Goal: Transaction & Acquisition: Purchase product/service

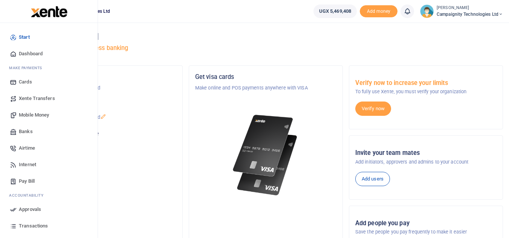
click at [30, 221] on link "Transactions" at bounding box center [48, 226] width 85 height 17
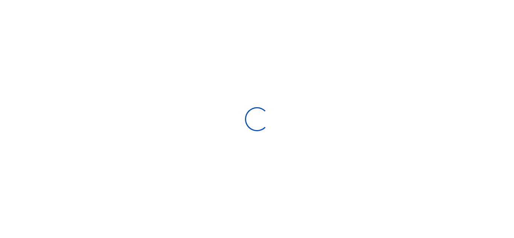
select select
type input "08/17/2025 - 09/15/2025"
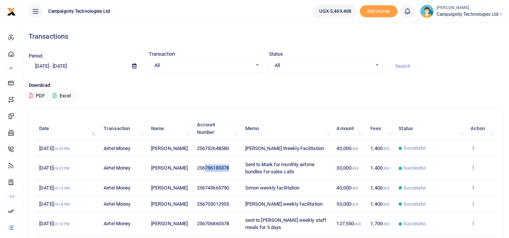
drag, startPoint x: 206, startPoint y: 177, endPoint x: 232, endPoint y: 177, distance: 26.4
click at [232, 177] on td "256756185378" at bounding box center [217, 168] width 48 height 23
copy span "756185378"
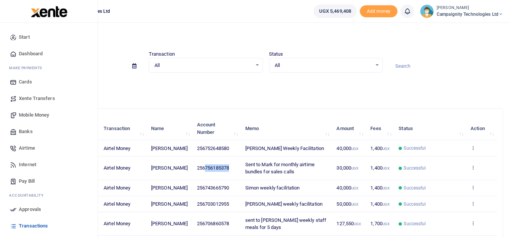
click at [32, 110] on link "Mobile Money" at bounding box center [48, 115] width 85 height 17
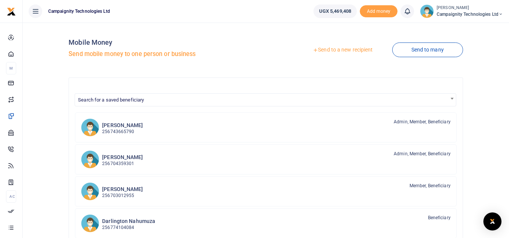
click at [342, 52] on link "Send to a new recipient" at bounding box center [342, 50] width 98 height 14
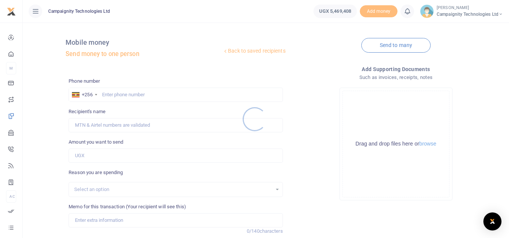
click at [175, 91] on div at bounding box center [254, 119] width 509 height 238
click at [160, 96] on div at bounding box center [254, 119] width 509 height 238
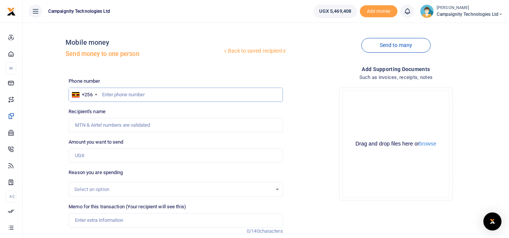
click at [154, 92] on input "text" at bounding box center [176, 95] width 214 height 14
paste input "756185378"
type input "756185378"
click at [122, 147] on div "Amount you want to send Amount is required." at bounding box center [176, 151] width 214 height 24
click at [119, 160] on input "Amount you want to send" at bounding box center [176, 156] width 214 height 14
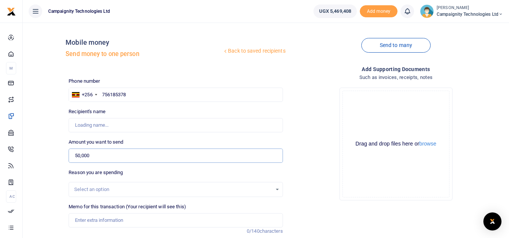
scroll to position [88, 0]
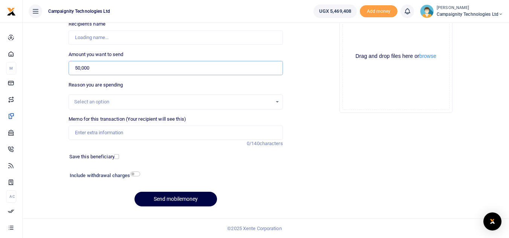
type input "50,000"
click at [227, 132] on input "Memo for this transaction (Your recipient will see this)" at bounding box center [176, 133] width 214 height 14
type input "Ma"
type input "[PERSON_NAME]"
type input "Mark weekly facilitation"
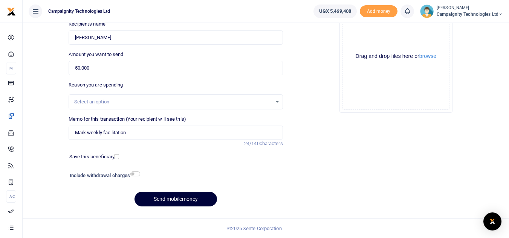
click at [181, 203] on button "Send mobilemoney" at bounding box center [175, 199] width 82 height 15
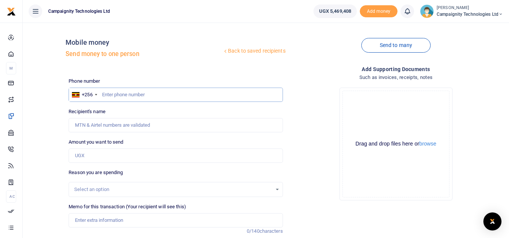
click at [125, 94] on input "text" at bounding box center [176, 95] width 214 height 14
paste input "756185378"
type input "756185378"
type input "[PERSON_NAME]"
type input "756185378"
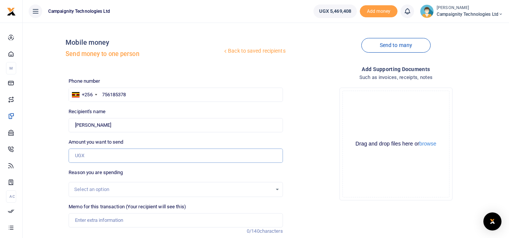
click at [111, 156] on input "Amount you want to send" at bounding box center [176, 156] width 214 height 14
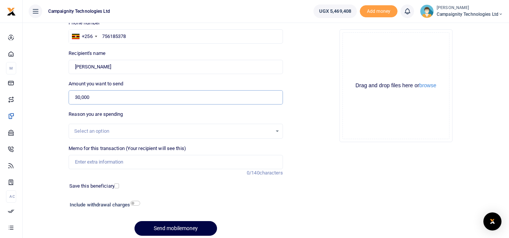
scroll to position [88, 0]
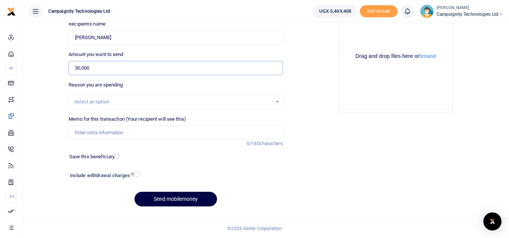
click at [78, 66] on input "30,000" at bounding box center [176, 68] width 214 height 14
click at [102, 128] on input "Memo for this transaction (Your recipient will see this)" at bounding box center [176, 133] width 214 height 14
click at [100, 63] on input "60,000" at bounding box center [176, 68] width 214 height 14
type input "6"
click at [80, 69] on input "46,600" at bounding box center [176, 68] width 214 height 14
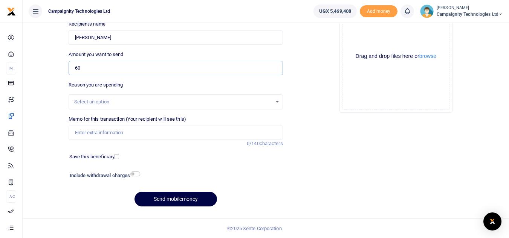
type input "6"
type input "51,600"
click at [137, 173] on input "checkbox" at bounding box center [135, 174] width 10 height 5
checkbox input "true"
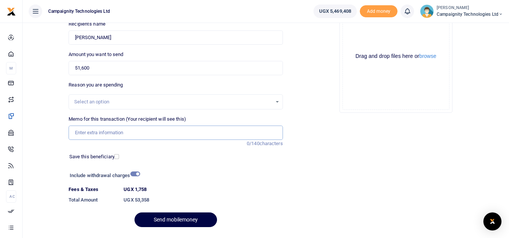
click at [131, 136] on input "Memo for this transaction (Your recipient will see this)" at bounding box center [176, 133] width 214 height 14
type input "Sent to mark to buy 2 pacs of office coffee and 5k for printing documents"
click at [183, 221] on button "Send mobilemoney" at bounding box center [175, 220] width 82 height 15
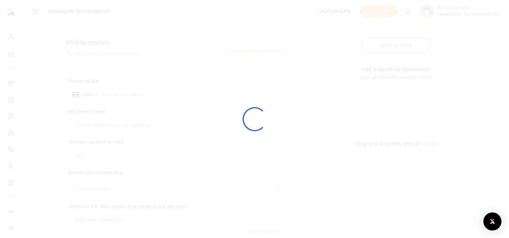
scroll to position [88, 0]
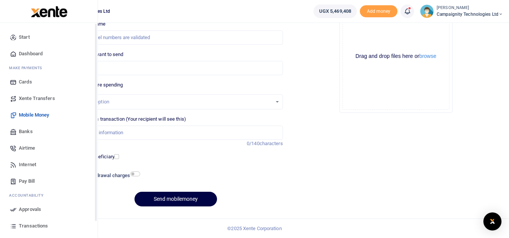
click at [23, 210] on span "Approvals" at bounding box center [30, 210] width 22 height 8
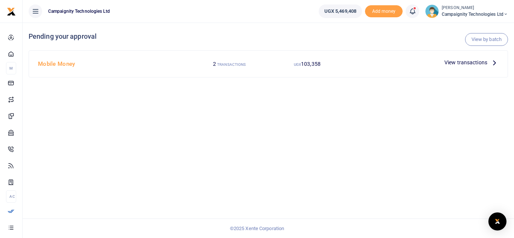
click at [476, 61] on span "View transactions" at bounding box center [466, 62] width 43 height 8
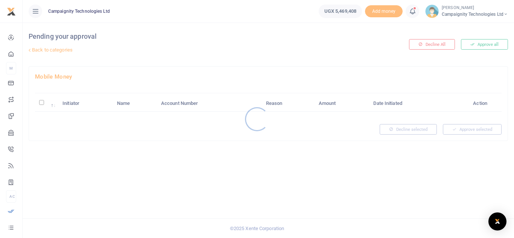
click at [481, 47] on div at bounding box center [257, 119] width 514 height 238
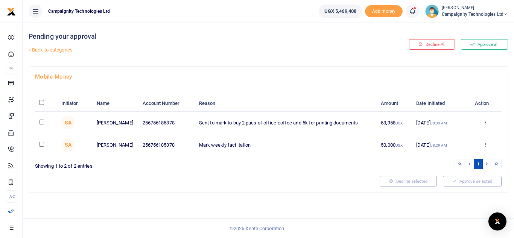
click at [481, 47] on button "Approve all" at bounding box center [484, 44] width 47 height 11
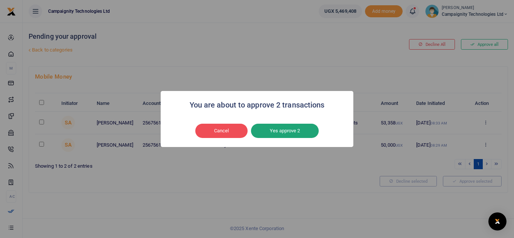
click at [280, 130] on button "Yes approve 2" at bounding box center [285, 131] width 68 height 14
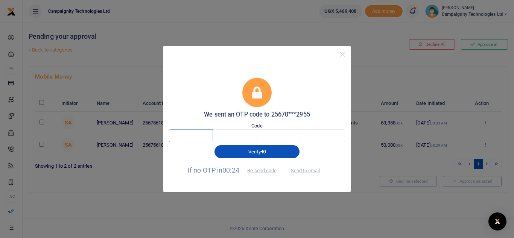
click at [188, 130] on input "text" at bounding box center [191, 136] width 44 height 13
type input "2"
type input "3"
type input "5"
